Goal: Communication & Community: Connect with others

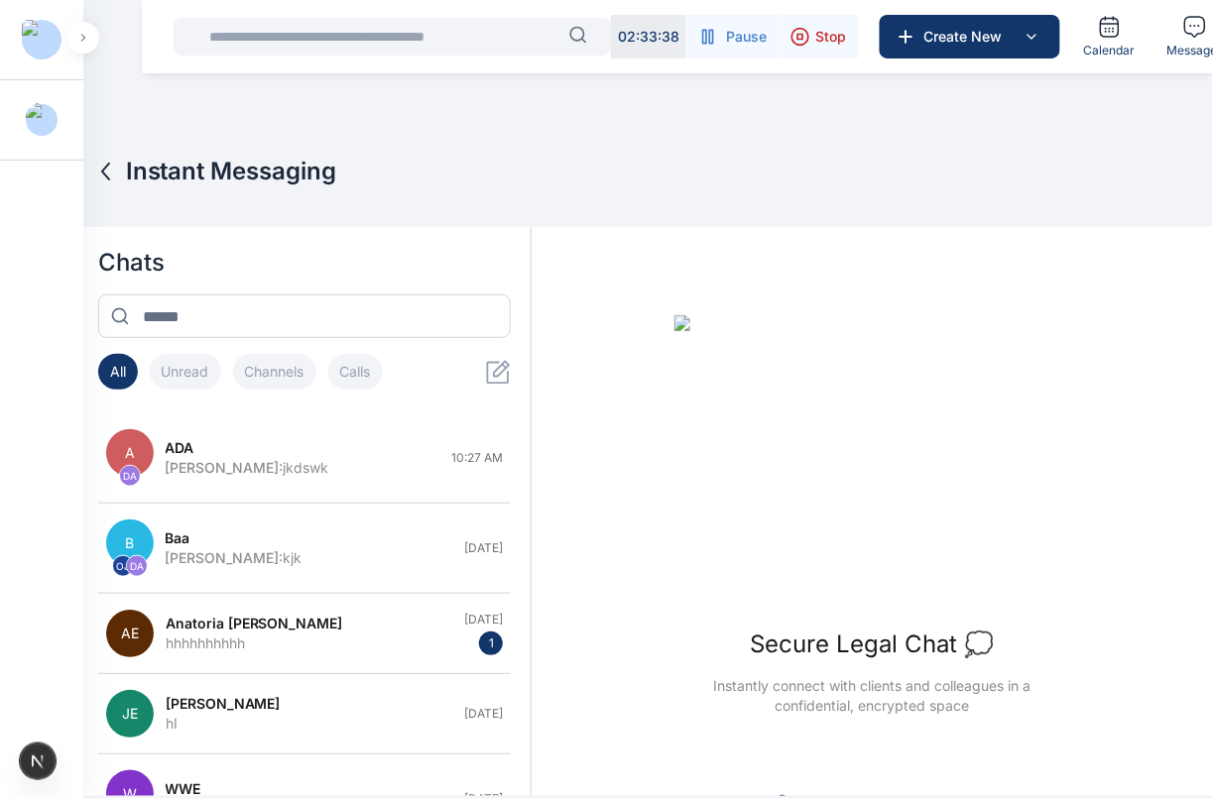
click at [295, 452] on div "ADA" at bounding box center [303, 448] width 275 height 20
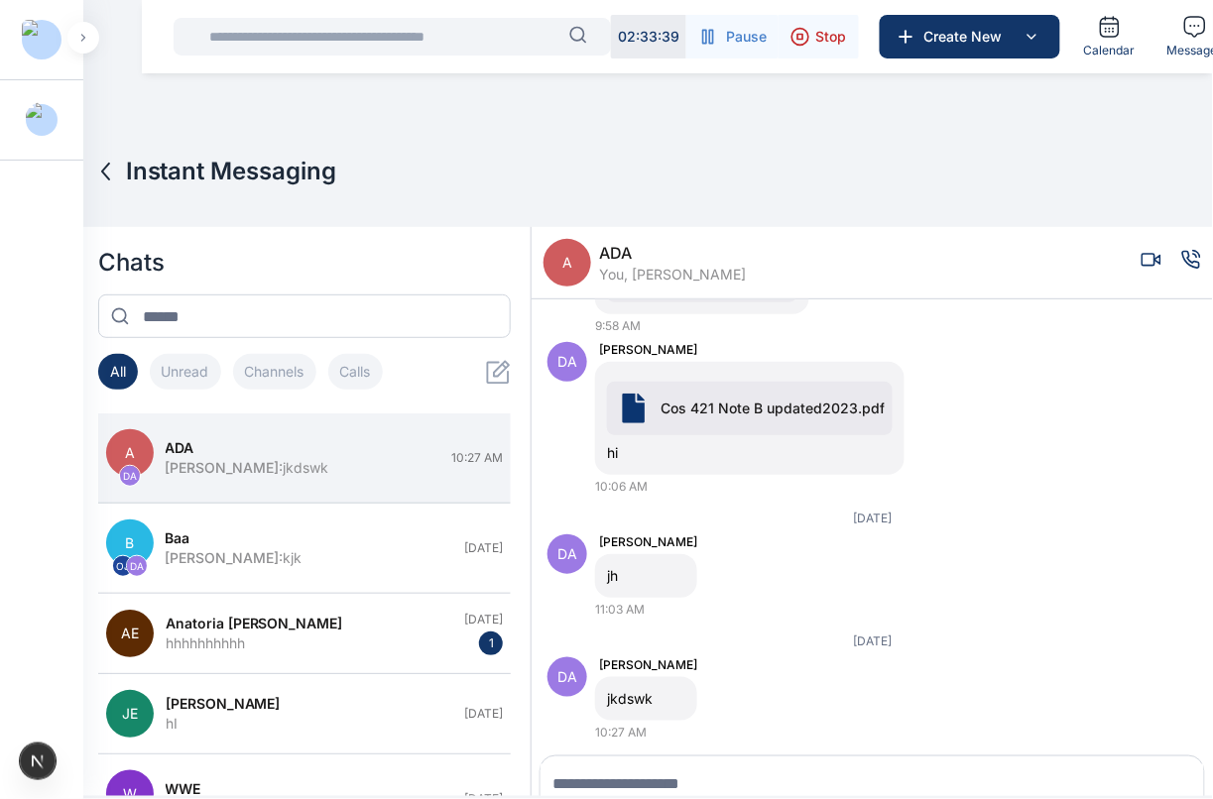
scroll to position [28, 0]
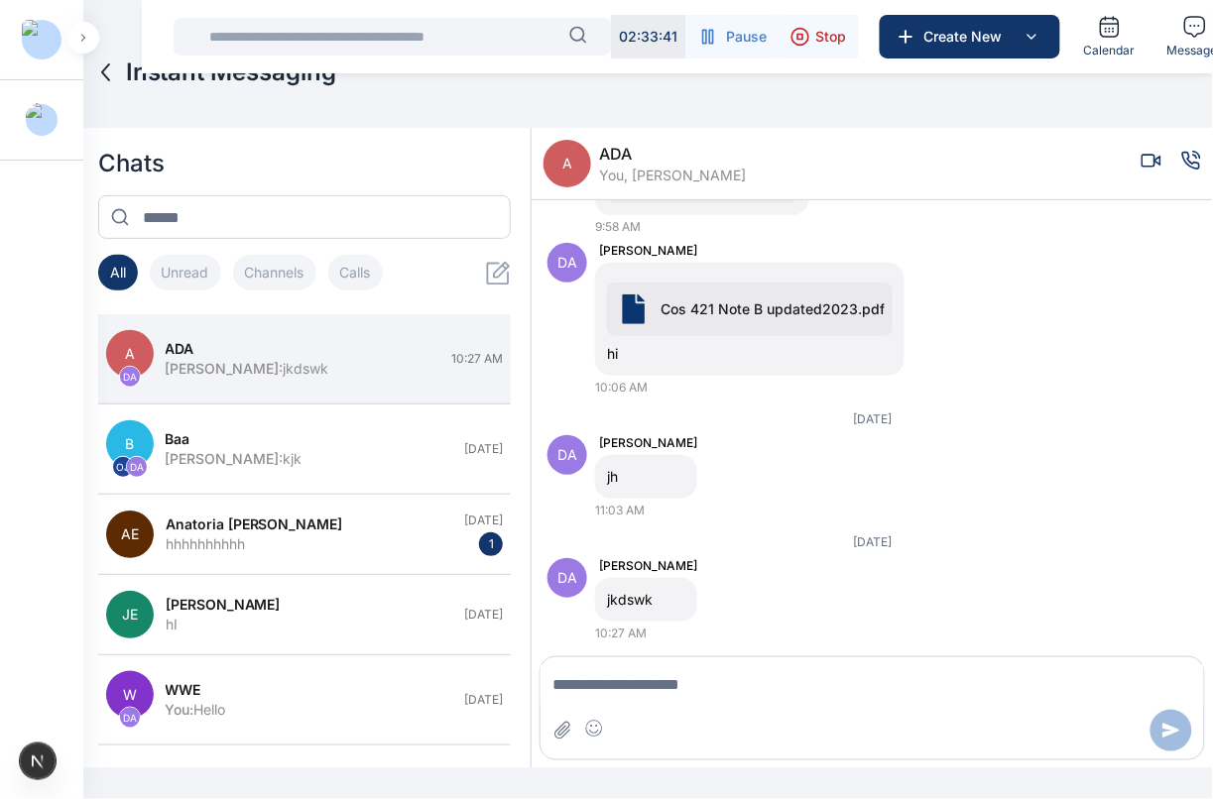
click at [1181, 166] on icon "Voice call" at bounding box center [1191, 161] width 20 height 20
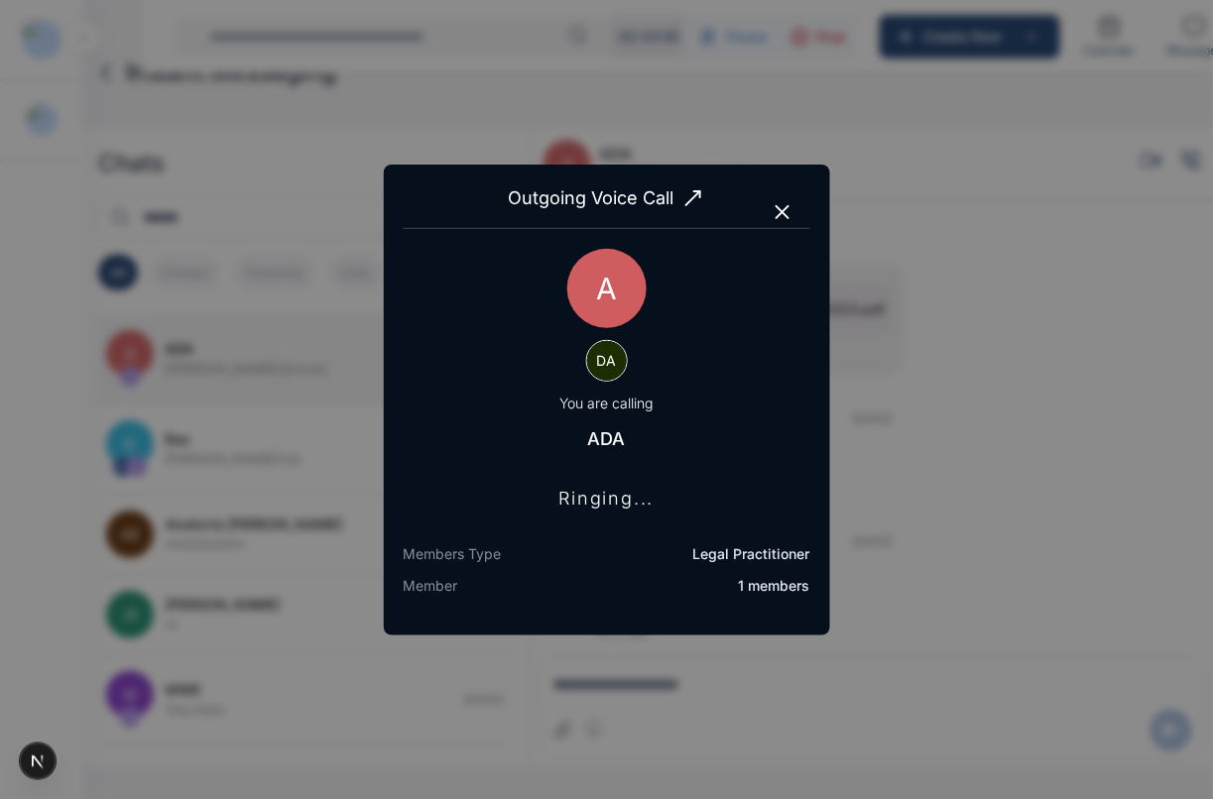
click at [781, 206] on icon "button" at bounding box center [783, 212] width 24 height 24
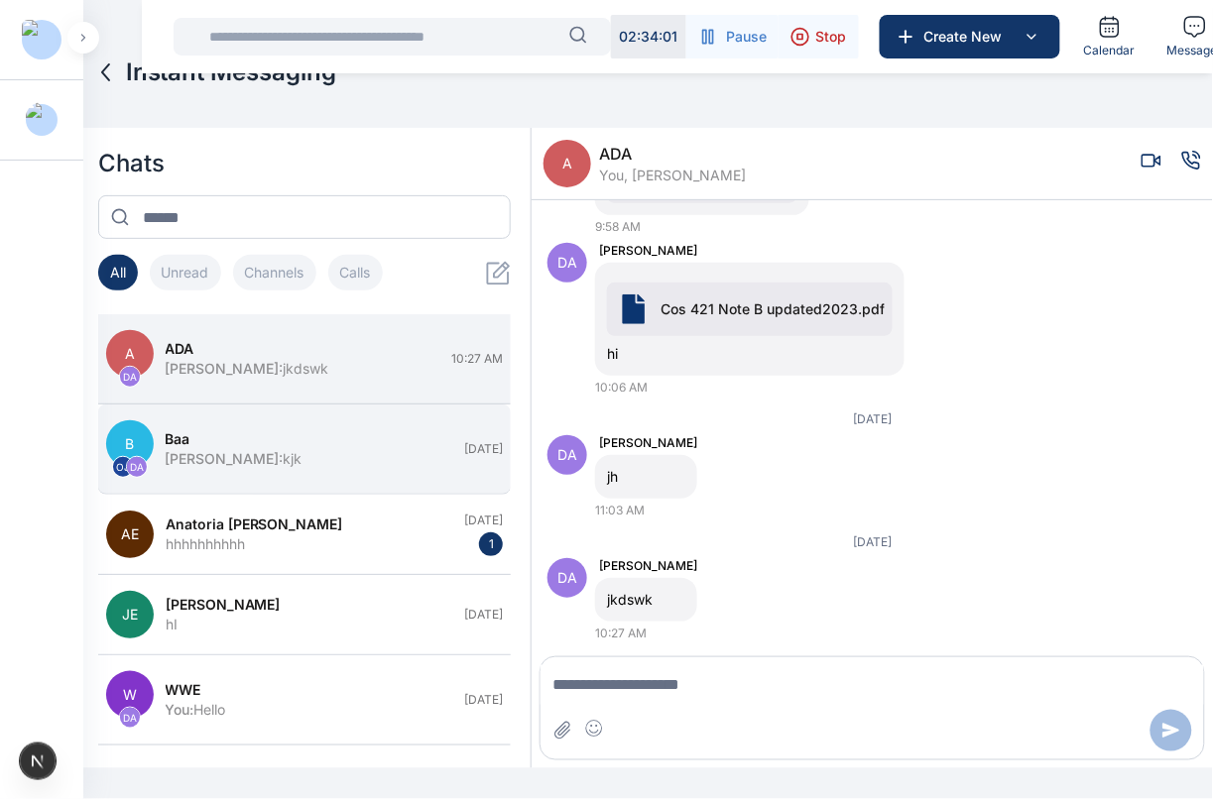
click at [359, 472] on button "B OJ DA baa Daniel Adekoya : kjk Yesterday" at bounding box center [305, 450] width 414 height 90
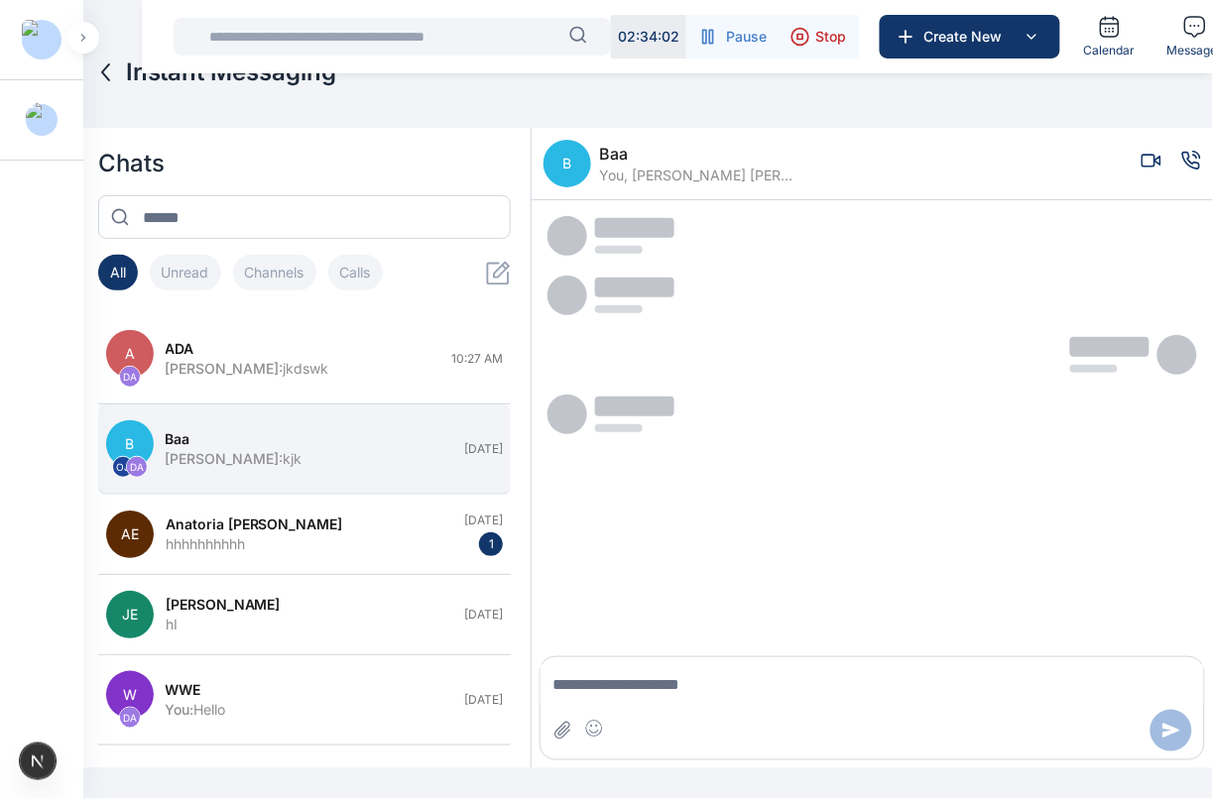
scroll to position [0, 0]
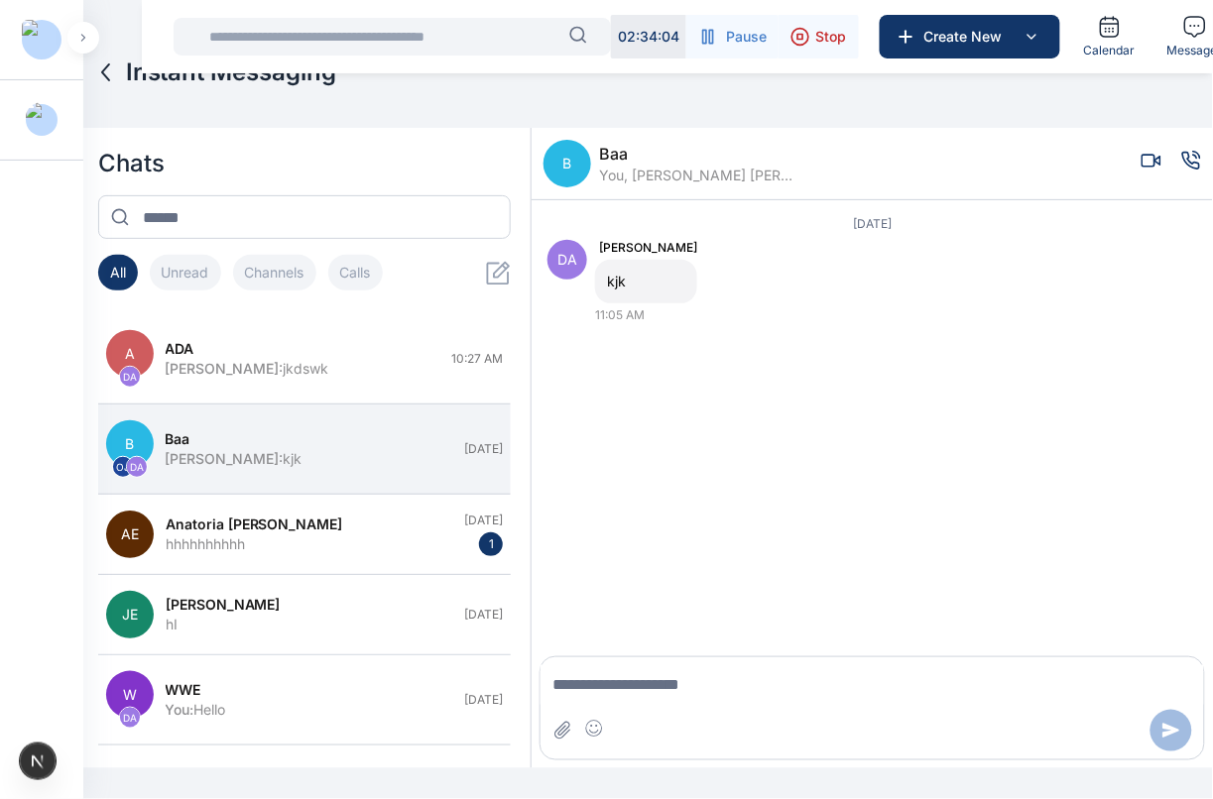
click at [1181, 169] on icon "Voice call" at bounding box center [1191, 161] width 20 height 20
